Goal: Task Accomplishment & Management: Complete application form

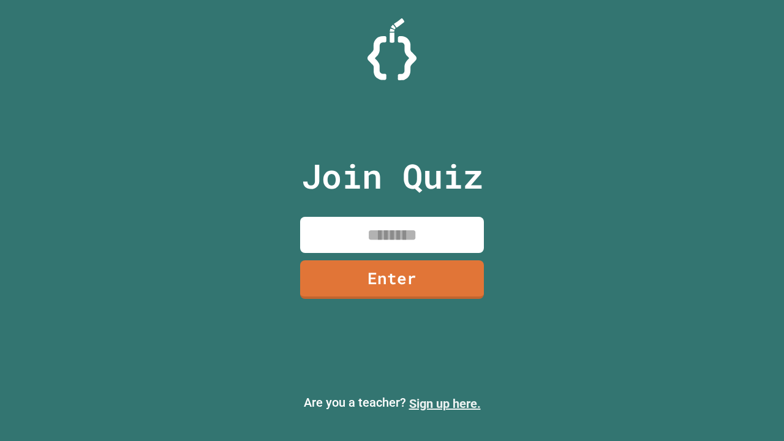
click at [445, 404] on link "Sign up here." at bounding box center [445, 403] width 72 height 15
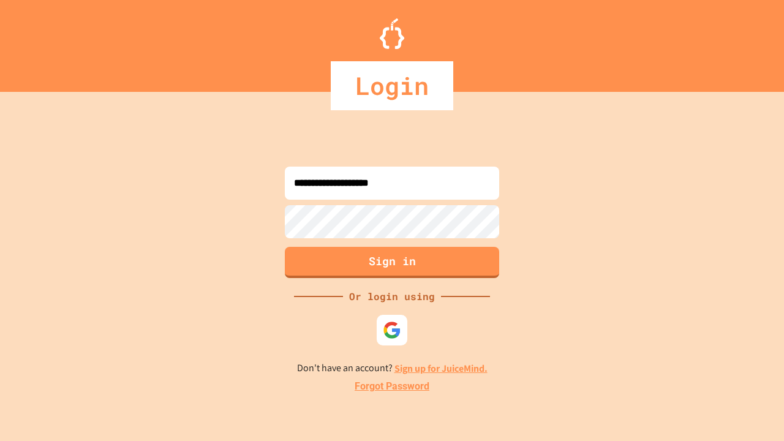
type input "**********"
